Goal: Task Accomplishment & Management: Complete application form

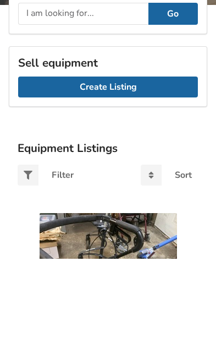
click at [136, 186] on link "Create Listing" at bounding box center [108, 187] width 180 height 21
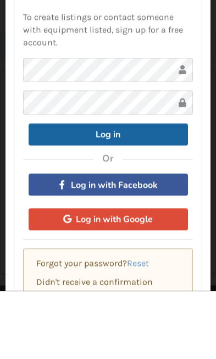
click at [132, 183] on div "To create listings or contact someone with equipment listed, sign up for a free…" at bounding box center [108, 189] width 170 height 237
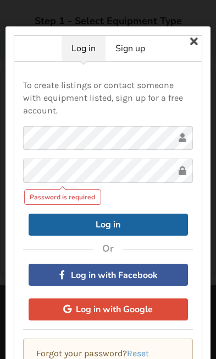
click at [68, 191] on div "Password is required" at bounding box center [63, 196] width 78 height 15
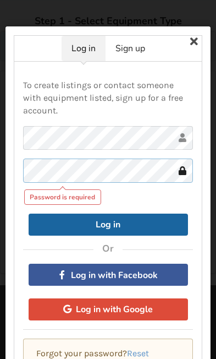
scroll to position [68, 0]
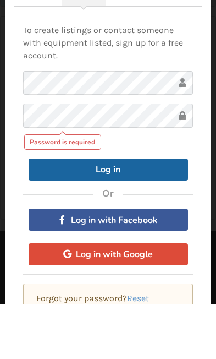
click at [113, 264] on button "Log in with Facebook" at bounding box center [109, 275] width 160 height 22
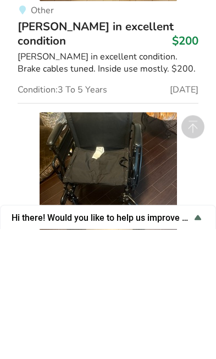
scroll to position [5677, 0]
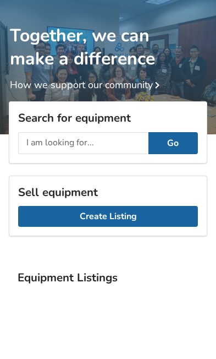
click at [121, 204] on input "text" at bounding box center [83, 215] width 131 height 22
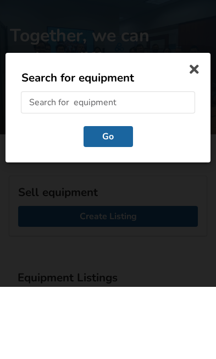
click at [88, 164] on input "text" at bounding box center [108, 175] width 175 height 22
type input "Pride 10.2"
click at [113, 198] on button "Go" at bounding box center [109, 208] width 50 height 21
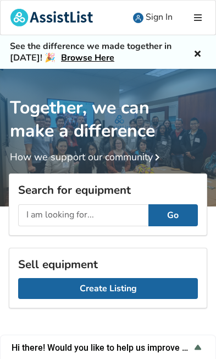
click at [159, 14] on span "Sign In" at bounding box center [159, 17] width 27 height 12
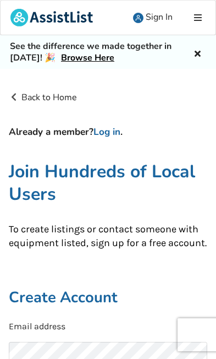
click at [112, 137] on link "Log in" at bounding box center [107, 132] width 27 height 13
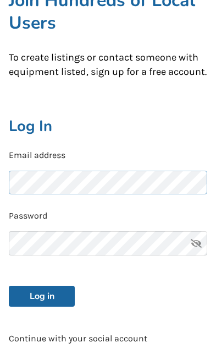
scroll to position [166, 0]
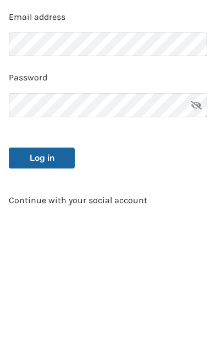
click at [203, 231] on icon at bounding box center [197, 243] width 22 height 24
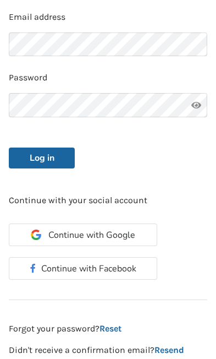
click at [126, 236] on button "Continue with Google" at bounding box center [83, 235] width 149 height 23
click at [119, 323] on link "Reset" at bounding box center [111, 328] width 22 height 10
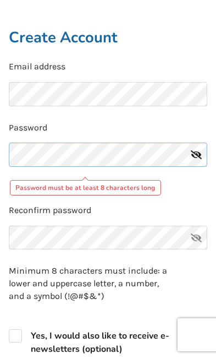
scroll to position [259, 0]
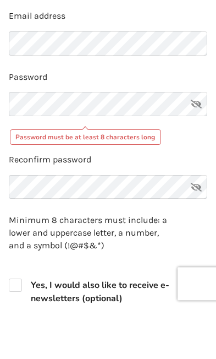
click at [200, 143] on icon at bounding box center [197, 155] width 22 height 24
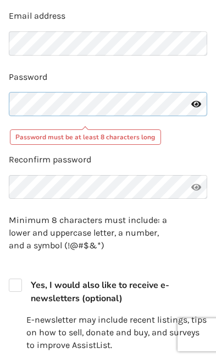
scroll to position [310, 0]
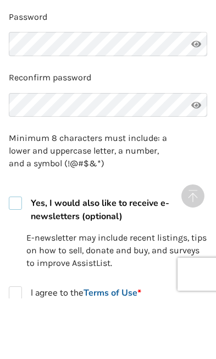
click at [14, 257] on label "Yes, I would also like to receive e-newsletters (optional)" at bounding box center [108, 270] width 199 height 26
checkbox input "true"
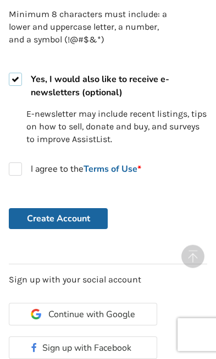
scroll to position [490, 0]
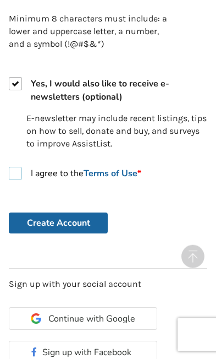
click at [30, 180] on label "I agree to the Terms of Use *" at bounding box center [75, 173] width 133 height 13
click at [80, 233] on button "Create Account" at bounding box center [58, 223] width 99 height 21
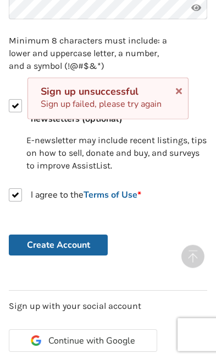
scroll to position [490, 0]
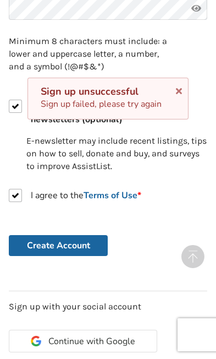
click at [89, 256] on button "Create Account" at bounding box center [58, 245] width 99 height 21
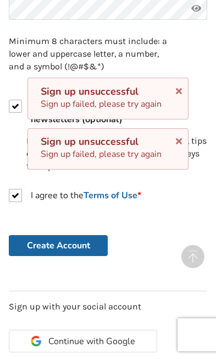
click at [178, 94] on icon at bounding box center [179, 89] width 10 height 9
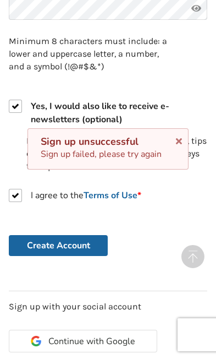
click at [182, 138] on form "Email address has already been taken Password Reconfirm password Minimum 8 char…" at bounding box center [108, 43] width 199 height 425
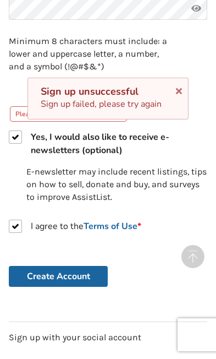
click at [182, 91] on icon at bounding box center [179, 89] width 10 height 9
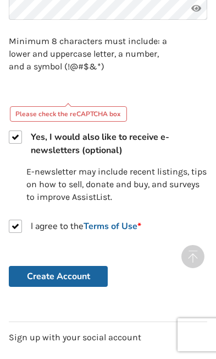
click at [107, 108] on div "Please check the reCAPTCHA box" at bounding box center [108, 111] width 199 height 22
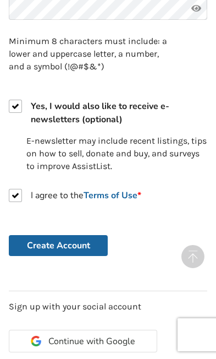
click at [84, 250] on button "Create Account" at bounding box center [58, 245] width 99 height 21
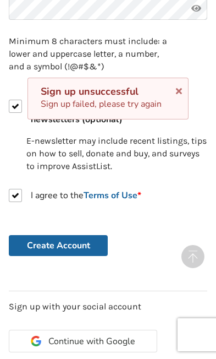
click at [127, 346] on span "Continue with Google" at bounding box center [91, 341] width 87 height 9
click at [197, 327] on div "Continue with Google Sign up with Facebook" at bounding box center [108, 363] width 216 height 85
click at [178, 89] on icon at bounding box center [179, 89] width 10 height 9
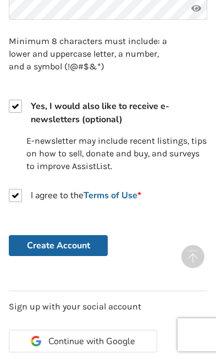
click at [186, 85] on form "Email address has already been taken Password Reconfirm password Minimum 8 char…" at bounding box center [108, 43] width 199 height 425
click at [178, 189] on div "I agree to the Terms of Use *" at bounding box center [108, 200] width 199 height 22
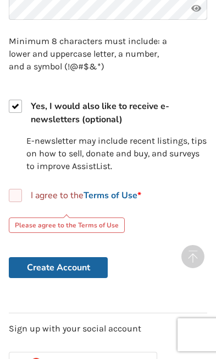
click at [184, 189] on div "I agree to the Terms of Use *" at bounding box center [108, 200] width 199 height 22
checkbox input "true"
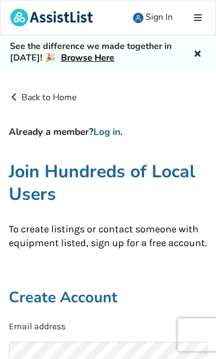
click at [111, 132] on link "Log in" at bounding box center [107, 132] width 27 height 13
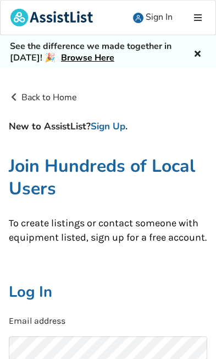
click at [35, 302] on h2 "Log In" at bounding box center [108, 292] width 199 height 19
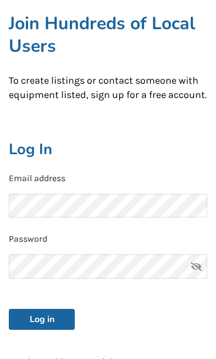
scroll to position [140, 0]
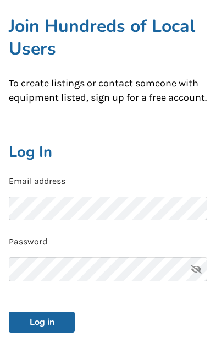
click at [202, 281] on icon at bounding box center [197, 269] width 22 height 24
click at [48, 332] on button "Log in" at bounding box center [42, 322] width 66 height 21
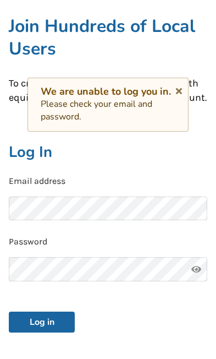
click at [175, 91] on icon at bounding box center [179, 89] width 10 height 9
